Goal: Information Seeking & Learning: Compare options

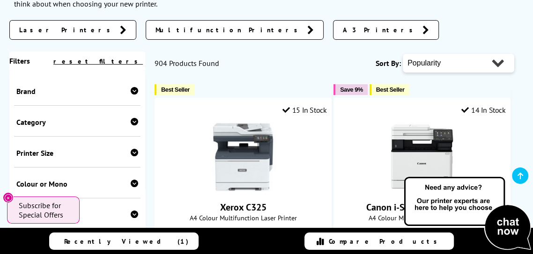
scroll to position [198, 0]
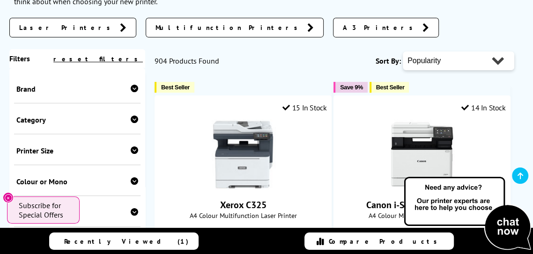
click at [126, 181] on div "Colour or Mono" at bounding box center [77, 181] width 122 height 9
click at [21, 195] on link "Colour" at bounding box center [46, 196] width 61 height 10
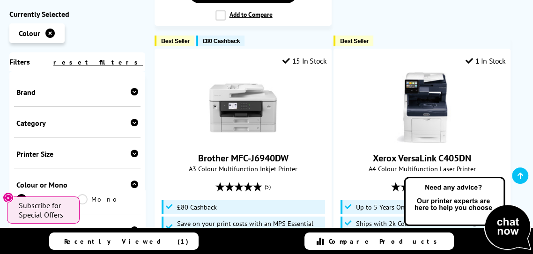
scroll to position [2131, 0]
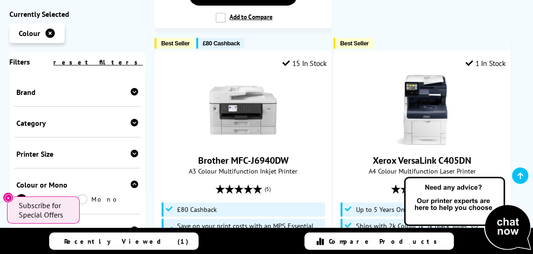
click at [135, 233] on icon at bounding box center [134, 230] width 7 height 7
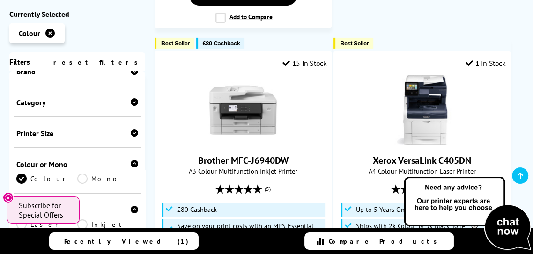
scroll to position [55, 0]
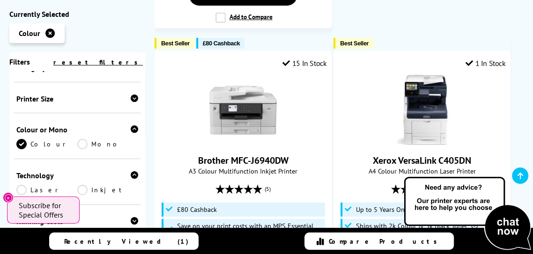
click at [83, 193] on link "Inkjet" at bounding box center [107, 190] width 61 height 10
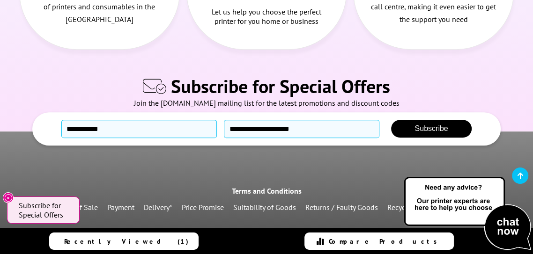
scroll to position [2789, 0]
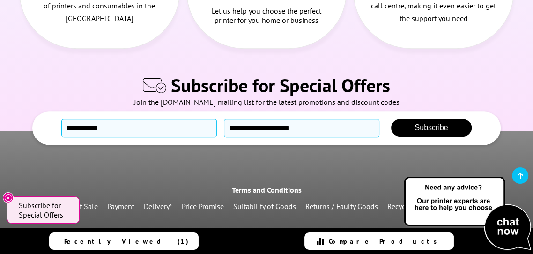
scroll to position [2832, 0]
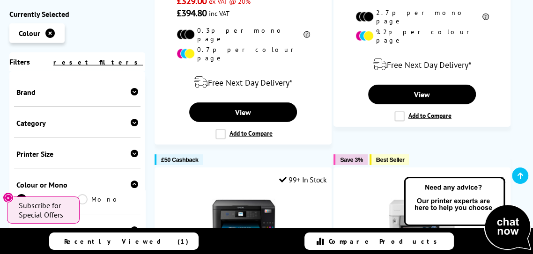
scroll to position [1617, 0]
click at [133, 128] on div at bounding box center [134, 122] width 7 height 9
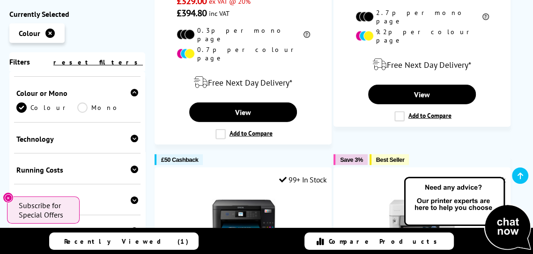
scroll to position [161, 0]
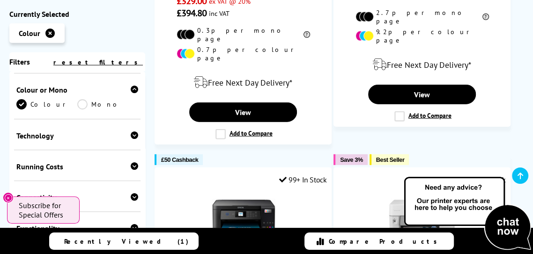
click at [133, 162] on icon at bounding box center [134, 165] width 7 height 7
click at [69, 176] on link "Low Running Cost" at bounding box center [77, 186] width 122 height 21
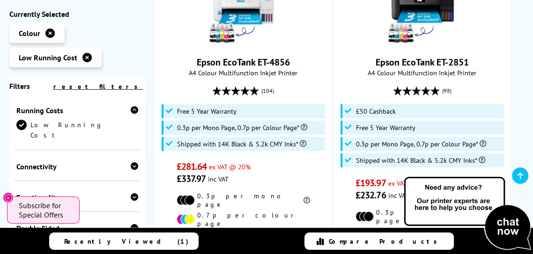
scroll to position [1814, 0]
